Goal: Task Accomplishment & Management: Complete application form

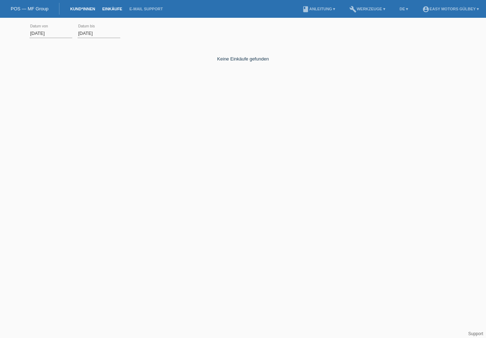
click at [84, 11] on link "Kund*innen" at bounding box center [83, 9] width 32 height 4
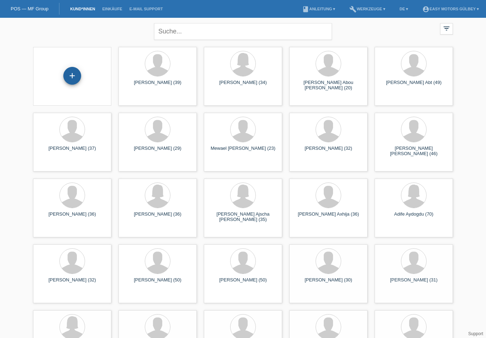
click at [71, 78] on div "+" at bounding box center [72, 76] width 18 height 18
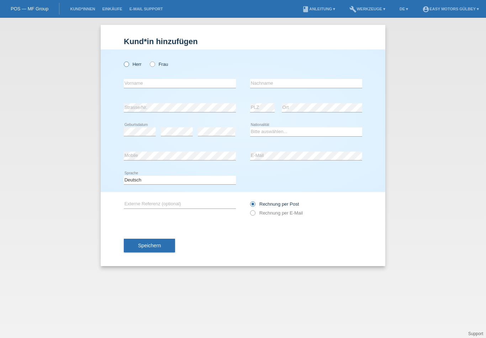
click at [123, 60] on icon at bounding box center [123, 60] width 0 height 0
click at [127, 64] on input "Herr" at bounding box center [126, 64] width 5 height 5
radio input "true"
drag, startPoint x: 148, startPoint y: 86, endPoint x: 192, endPoint y: 97, distance: 45.1
click at [148, 84] on input "text" at bounding box center [180, 83] width 112 height 9
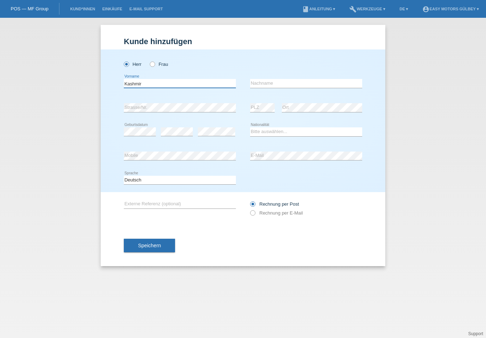
type input "Kashmir"
type input "Selovski"
select select "MK"
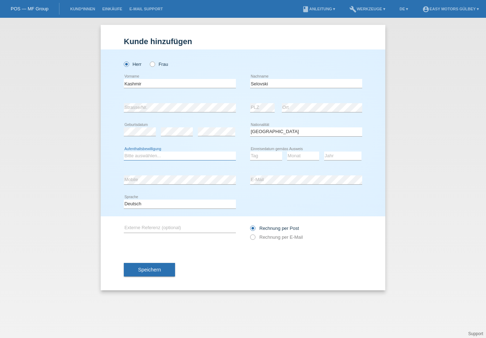
select select "C"
select select "10"
select select "05"
select select "1991"
click at [308, 199] on div "Deutsch Français Italiano English error Sprache" at bounding box center [243, 204] width 238 height 24
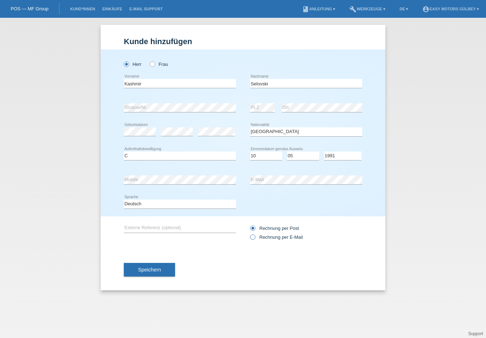
click at [249, 233] on icon at bounding box center [249, 233] width 0 height 0
click at [254, 239] on input "Rechnung per E-Mail" at bounding box center [252, 238] width 5 height 9
radio input "true"
click at [133, 272] on button "Speichern" at bounding box center [149, 270] width 51 height 14
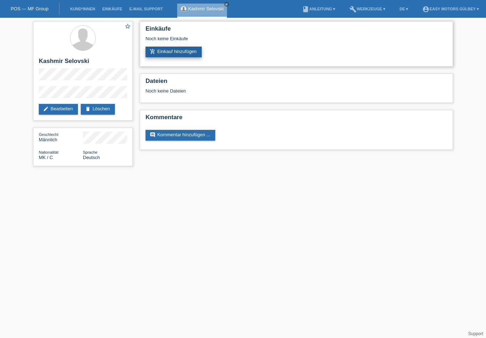
click at [179, 56] on link "add_shopping_cart Einkauf hinzufügen" at bounding box center [174, 52] width 56 height 11
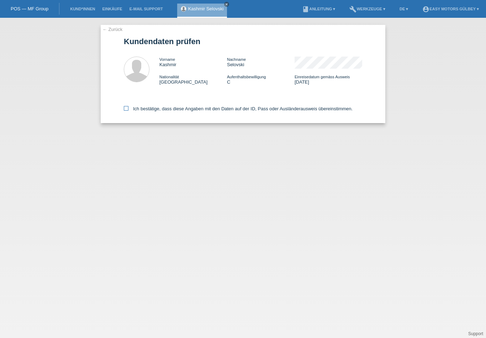
click at [127, 111] on icon at bounding box center [126, 108] width 5 height 5
click at [127, 111] on input "Ich bestätige, dass diese Angaben mit den Daten auf der ID, Pass oder Ausländer…" at bounding box center [126, 108] width 5 height 5
checkbox input "true"
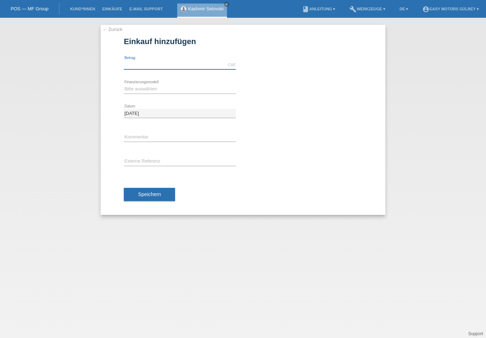
click at [143, 65] on input "text" at bounding box center [180, 64] width 112 height 9
type input "2800.00"
select select "10"
click at [157, 195] on span "Speichern" at bounding box center [149, 194] width 23 height 6
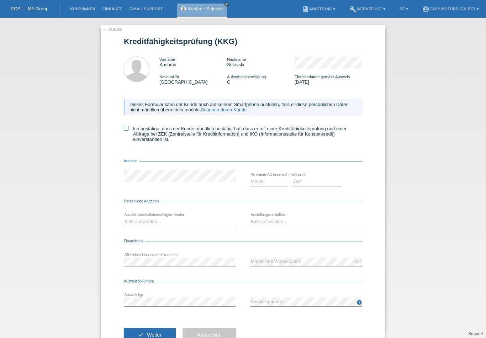
click at [127, 131] on icon at bounding box center [126, 128] width 5 height 5
click at [127, 131] on input "Ich bestätige, dass der Kunde mündlich bestätigt hat, dass er mit einer Kreditf…" at bounding box center [126, 128] width 5 height 5
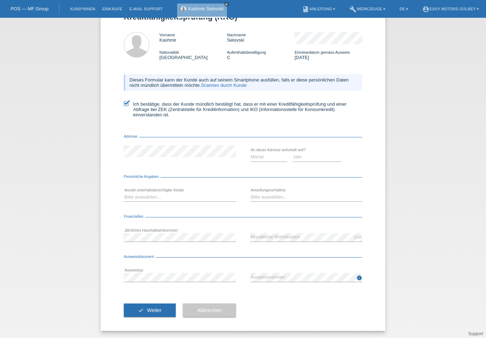
scroll to position [31, 0]
click at [128, 101] on icon at bounding box center [126, 103] width 5 height 5
click at [128, 101] on input "Ich bestätige, dass der Kunde mündlich bestätigt hat, dass er mit einer Kreditf…" at bounding box center [126, 103] width 5 height 5
checkbox input "false"
click at [26, 8] on link "POS — MF Group" at bounding box center [30, 8] width 38 height 5
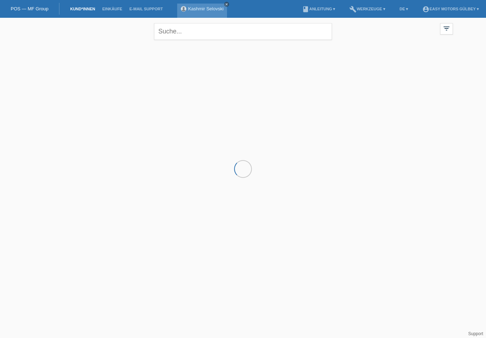
click at [226, 4] on icon "close" at bounding box center [227, 4] width 4 height 4
